Goal: Find contact information

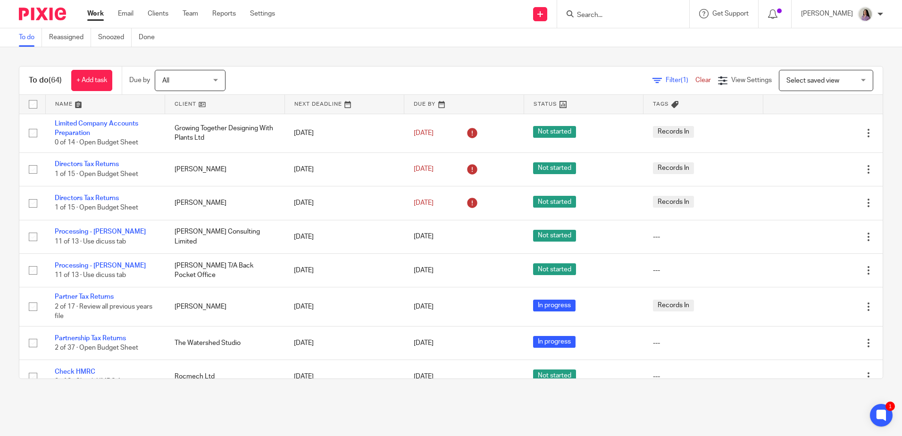
click at [635, 9] on form at bounding box center [626, 14] width 101 height 12
click at [631, 17] on input "Search" at bounding box center [618, 15] width 85 height 8
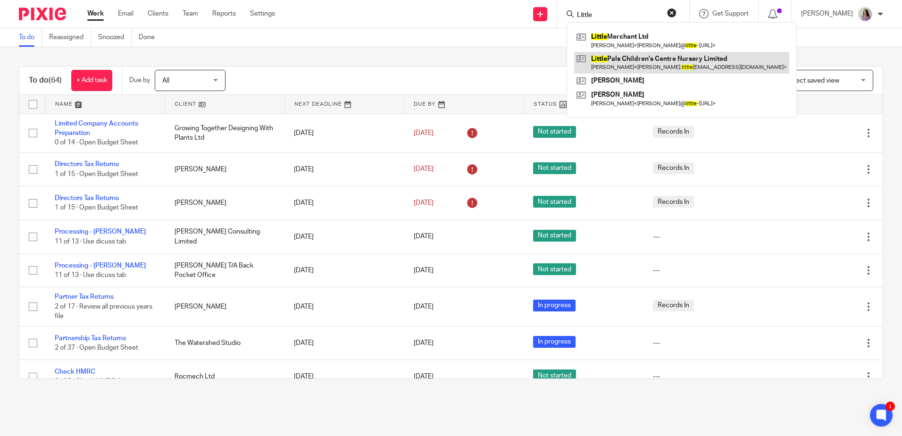
type input "Little"
click at [630, 61] on link at bounding box center [681, 63] width 215 height 22
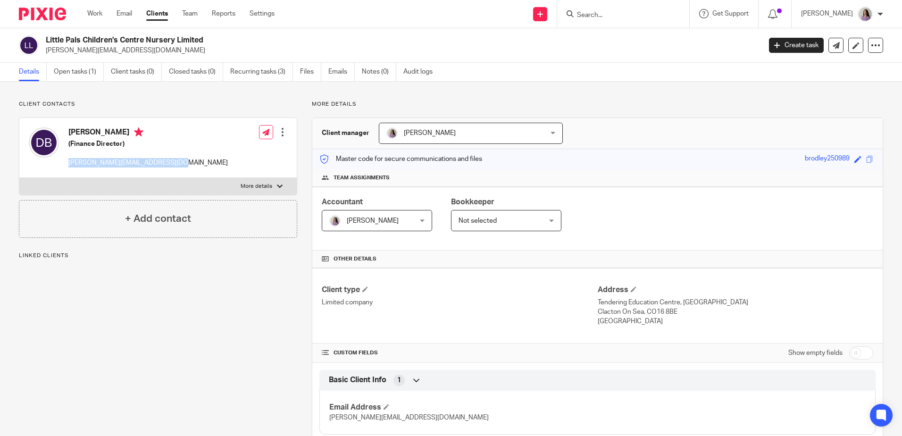
drag, startPoint x: 175, startPoint y: 165, endPoint x: 67, endPoint y: 161, distance: 108.1
click at [67, 161] on div "[PERSON_NAME] (Finance Director) [PERSON_NAME][EMAIL_ADDRESS][DOMAIN_NAME]" at bounding box center [128, 148] width 199 height 50
copy p "[PERSON_NAME][EMAIL_ADDRESS][DOMAIN_NAME]"
